Goal: Information Seeking & Learning: Learn about a topic

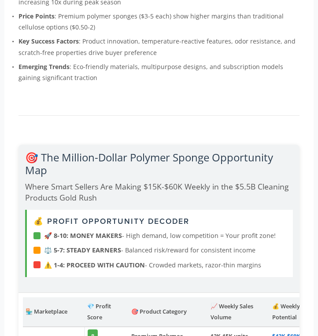
scroll to position [278, 0]
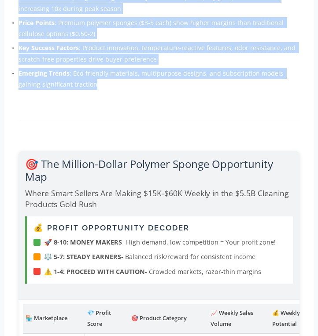
drag, startPoint x: 18, startPoint y: 78, endPoint x: 109, endPoint y: 80, distance: 91.1
copy div "Summary of Research Market Size : The global sponge and scouring pads market re…"
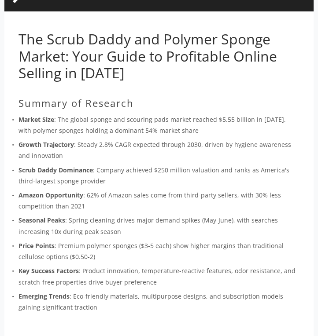
scroll to position [56, 0]
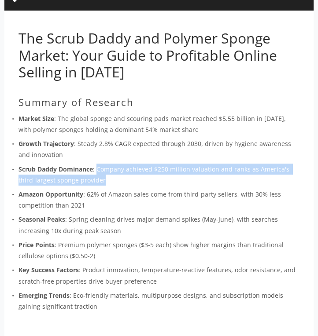
drag, startPoint x: 97, startPoint y: 167, endPoint x: 142, endPoint y: 177, distance: 46.4
click at [142, 177] on p "Scrub Daddy Dominance : Company achieved $250 million valuation and ranks as Am…" at bounding box center [158, 175] width 281 height 22
copy p "Company achieved $250 million valuation and ranks as America's third-largest sp…"
